Goal: Task Accomplishment & Management: Manage account settings

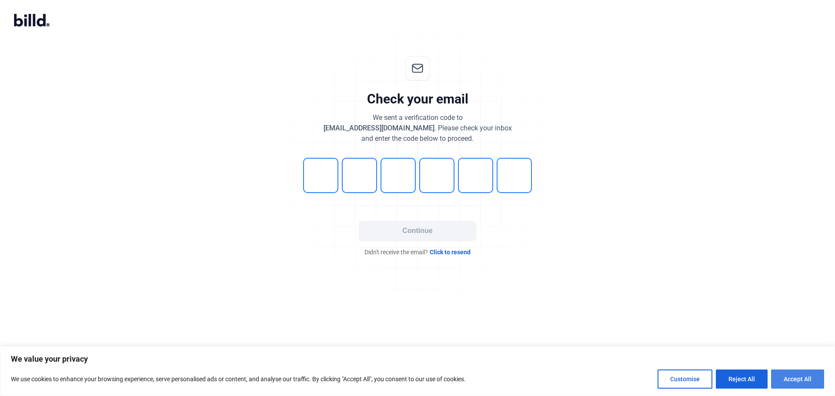
click at [787, 384] on button "Accept All" at bounding box center [797, 379] width 53 height 19
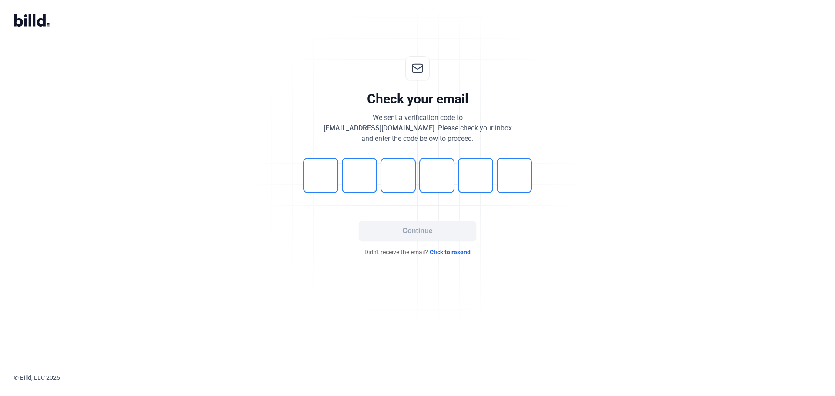
checkbox input "true"
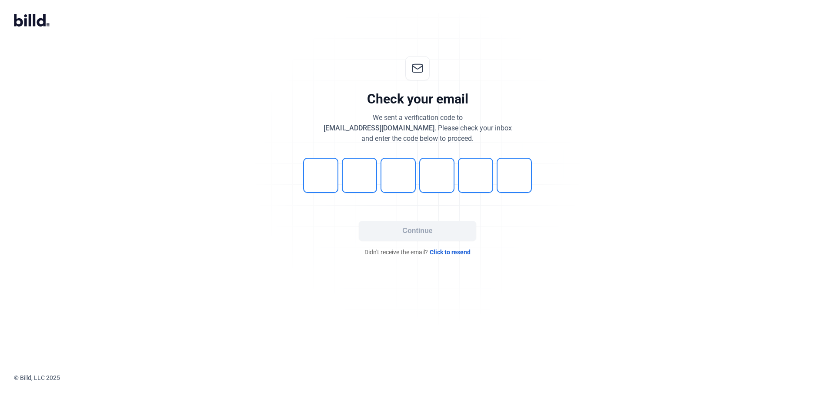
click at [449, 252] on span "Click to resend" at bounding box center [450, 252] width 41 height 9
click at [320, 171] on input "tel" at bounding box center [320, 175] width 35 height 35
type input "8"
type input "2"
type input "5"
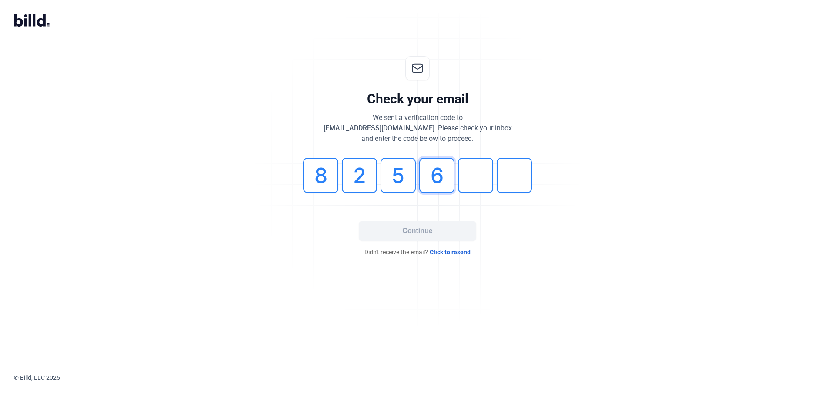
type input "6"
type input "0"
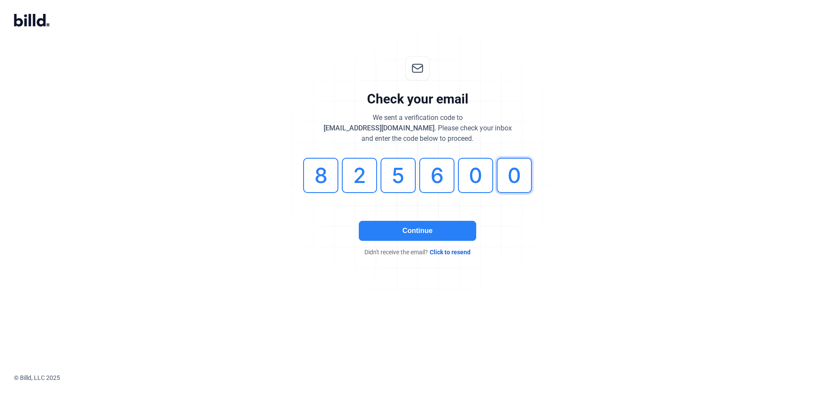
type input "0"
click at [382, 228] on button "Continue" at bounding box center [417, 231] width 117 height 20
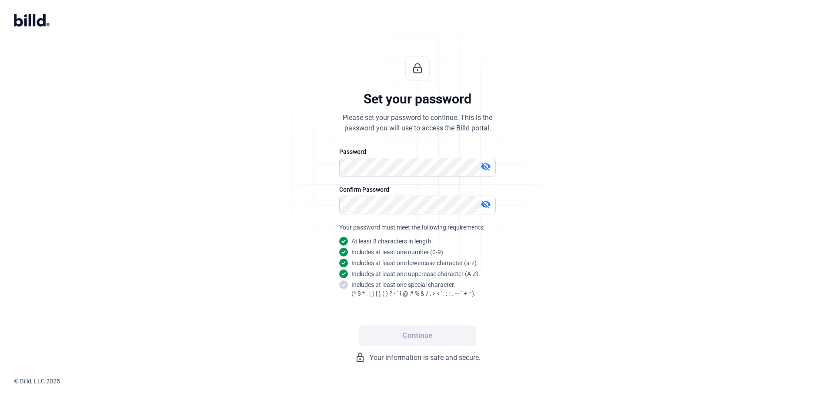
click at [524, 254] on div "Set your password Please set your password to continue. This is the password yo…" at bounding box center [417, 209] width 289 height 335
click at [487, 205] on mat-icon "visibility_off" at bounding box center [486, 204] width 10 height 10
click at [424, 330] on button "Continue" at bounding box center [417, 336] width 117 height 20
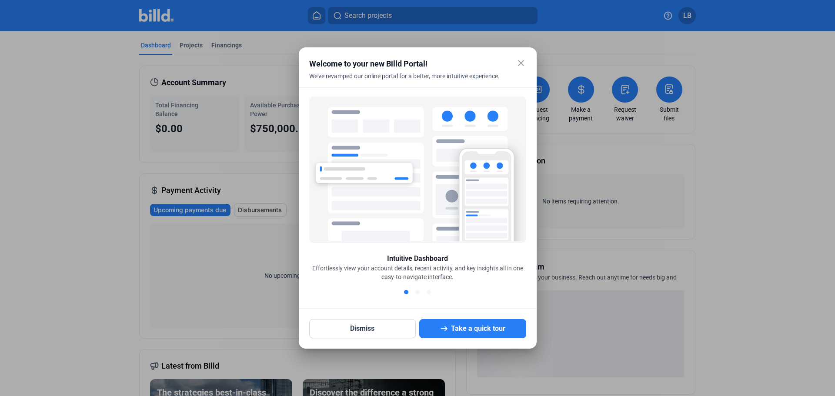
click at [520, 64] on mat-icon "close" at bounding box center [521, 63] width 10 height 10
